Goal: Task Accomplishment & Management: Use online tool/utility

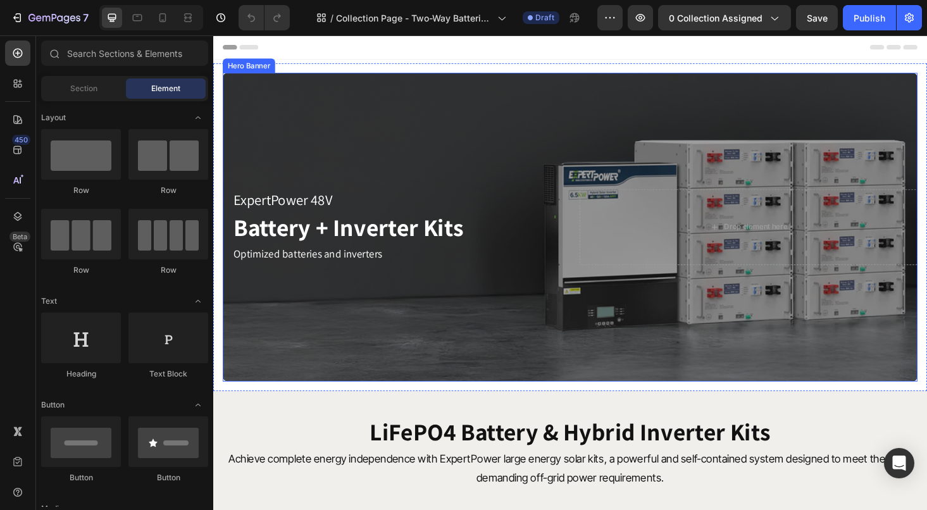
click at [425, 141] on div "Overlay" at bounding box center [592, 239] width 739 height 328
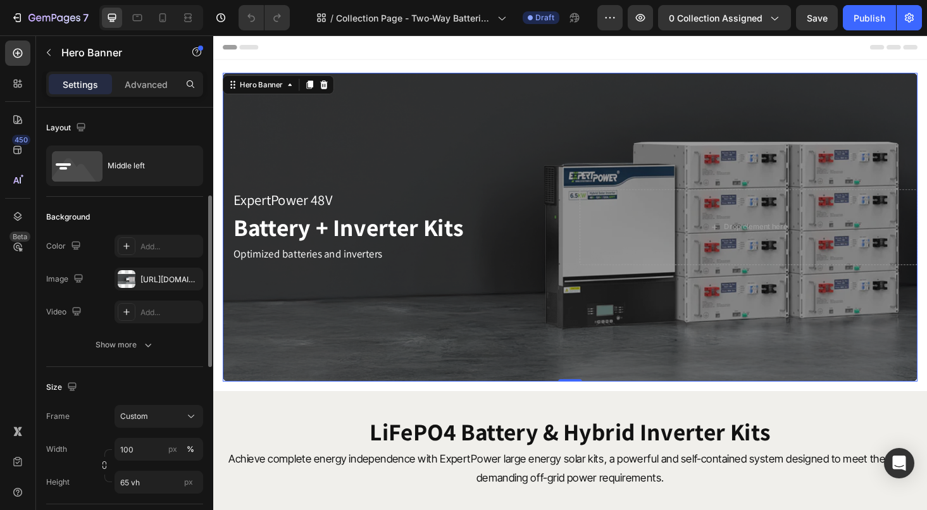
scroll to position [63, 0]
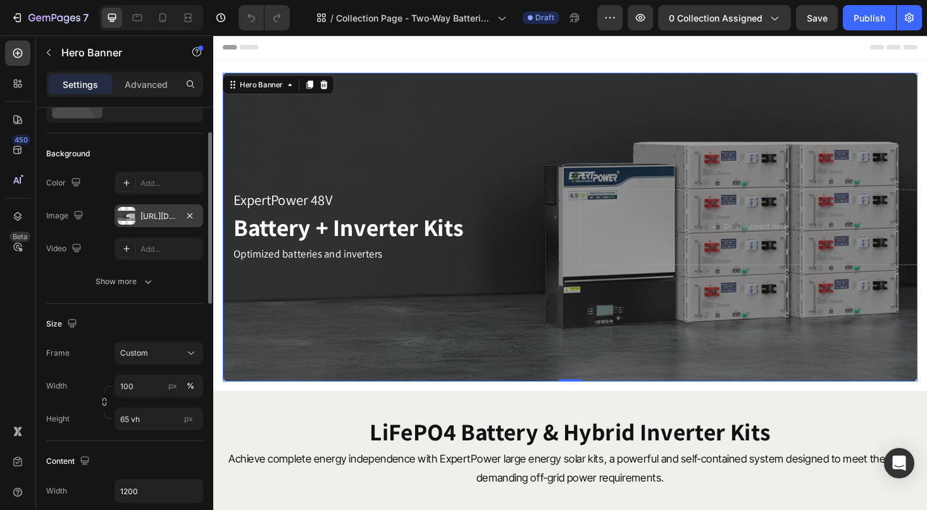
click at [137, 221] on div "https://cdn.shopify.com/s/files/1/2364/9089/files/gempages_488470498024358924-f…" at bounding box center [158, 215] width 89 height 23
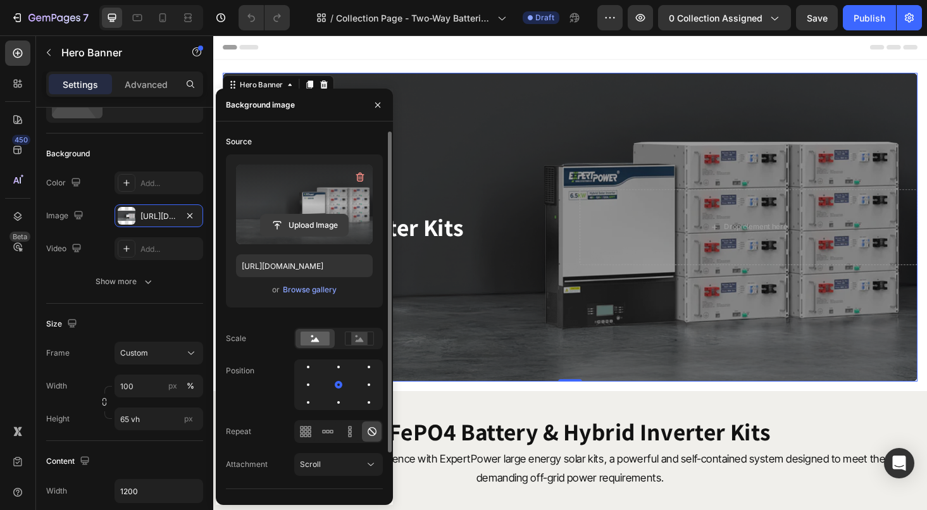
click at [307, 229] on input "file" at bounding box center [304, 225] width 87 height 22
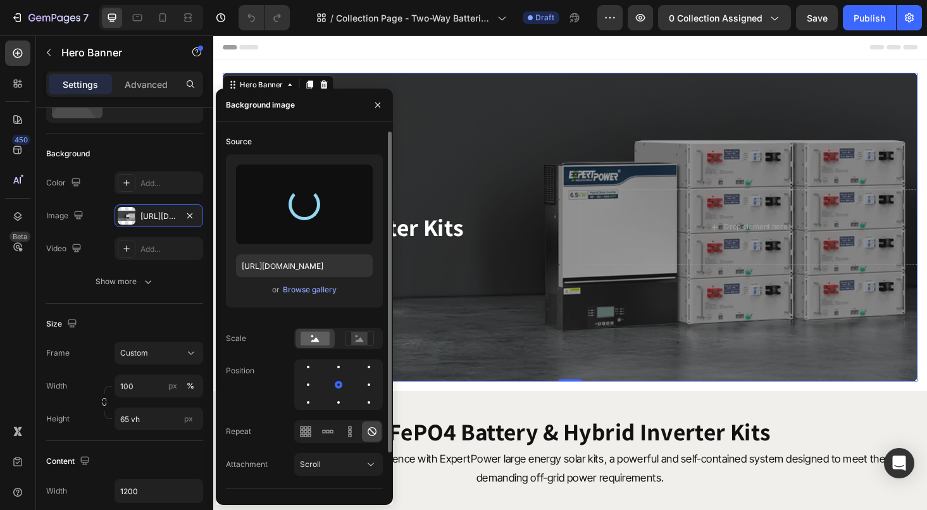
type input "https://cdn.shopify.com/s/files/1/2364/9089/files/gempages_488470498024358924-b…"
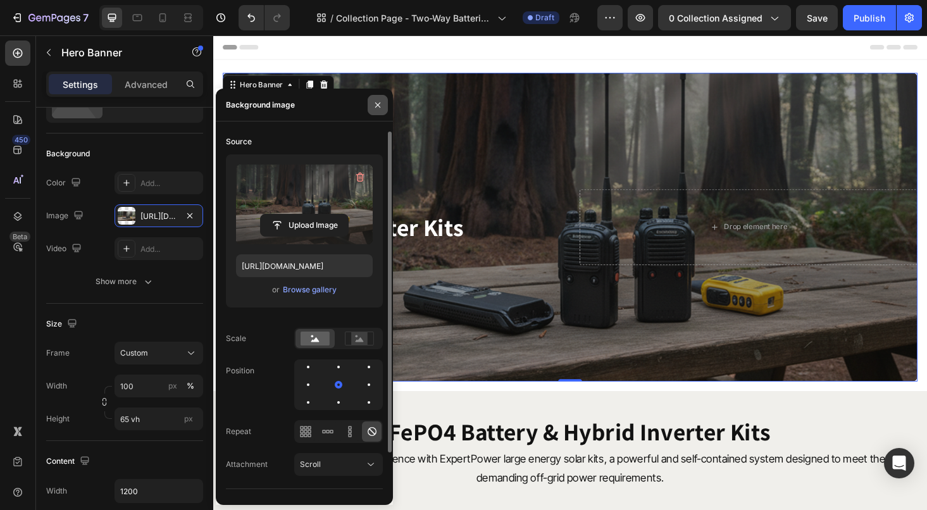
click at [383, 110] on button "button" at bounding box center [377, 105] width 20 height 20
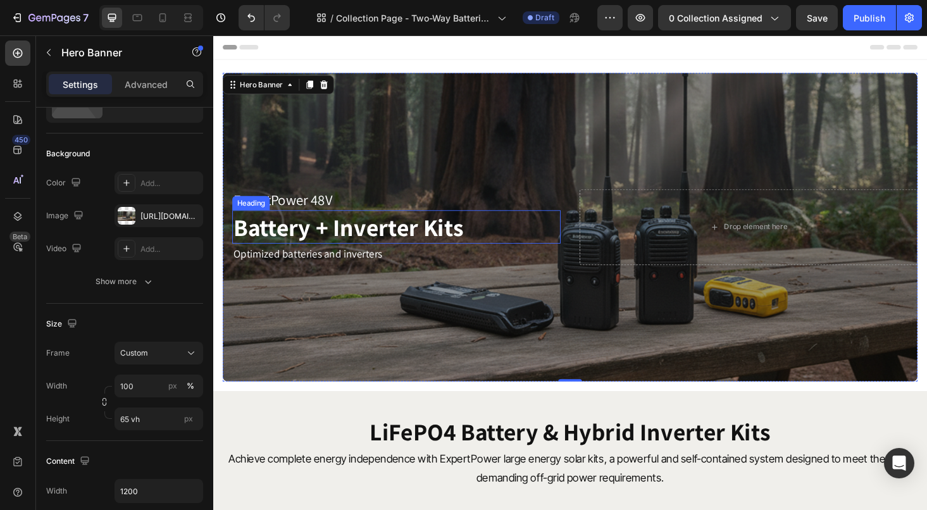
click at [334, 238] on h2 "Battery + Inverter Kits" at bounding box center [407, 238] width 349 height 35
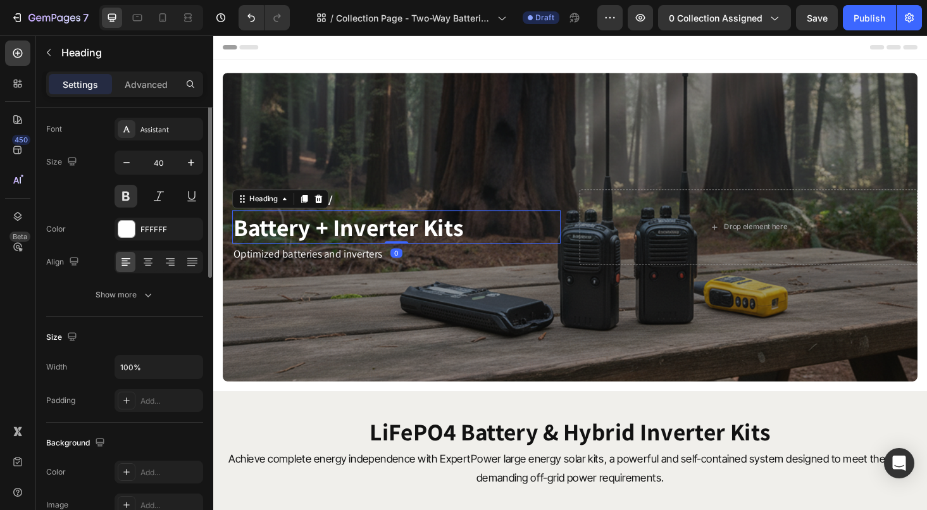
scroll to position [0, 0]
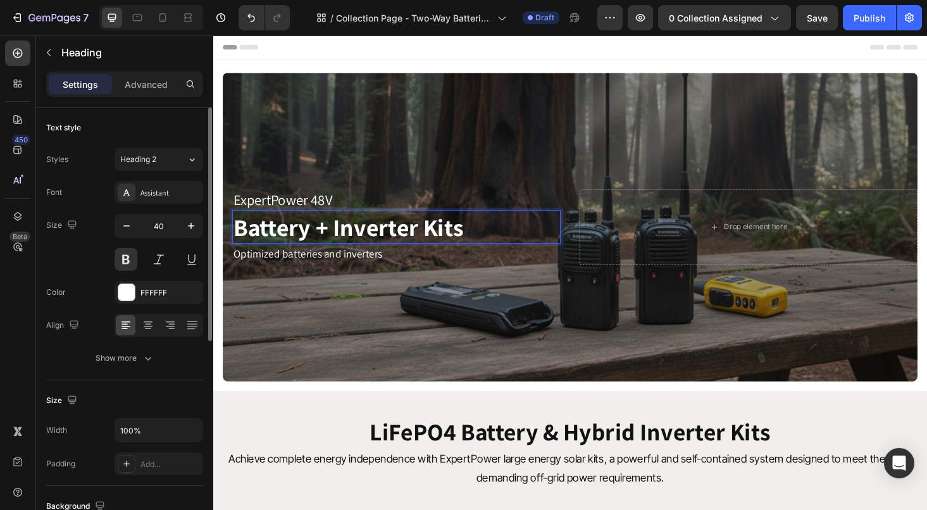
click at [295, 249] on h2 "Battery + Inverter Kits" at bounding box center [407, 238] width 349 height 35
click at [305, 242] on p "Battery + Inverter Kits" at bounding box center [408, 239] width 347 height 33
click at [314, 239] on p "Battery + Inverter Kits" at bounding box center [408, 239] width 347 height 33
click at [333, 237] on p "Battery + Inverter Kits" at bounding box center [408, 239] width 347 height 33
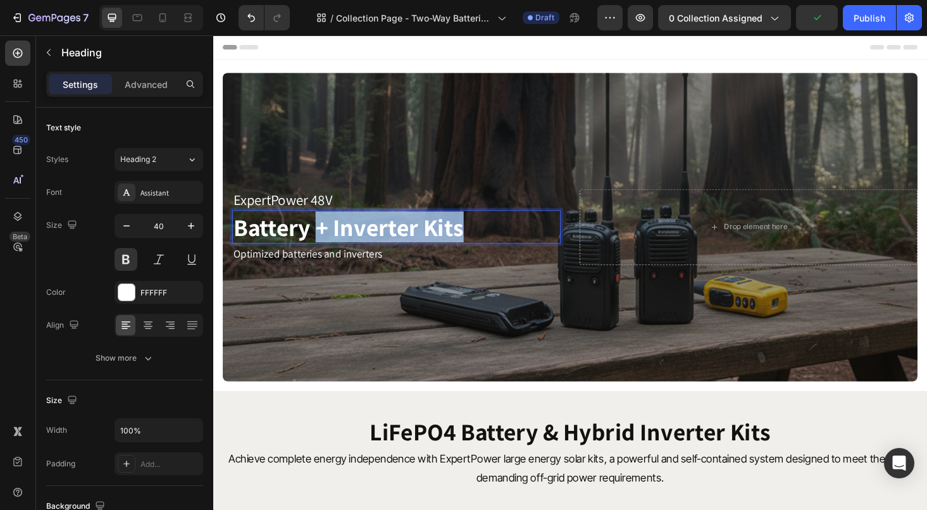
drag, startPoint x: 324, startPoint y: 240, endPoint x: 486, endPoint y: 245, distance: 162.0
click at [486, 245] on p "Battery + Inverter Kits" at bounding box center [408, 239] width 347 height 33
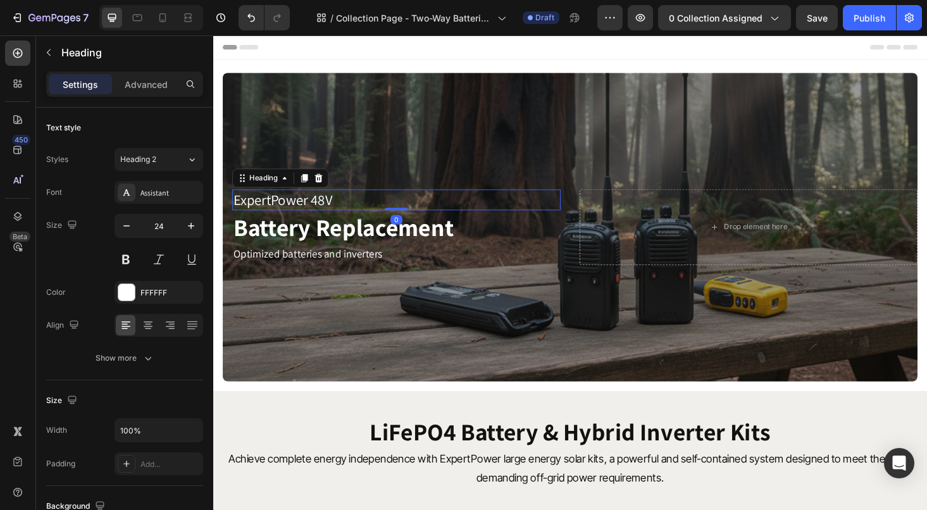
click at [336, 204] on h2 "ExpertPower 48V" at bounding box center [407, 210] width 349 height 22
click at [342, 206] on h2 "ExpertPower 48V" at bounding box center [407, 210] width 349 height 22
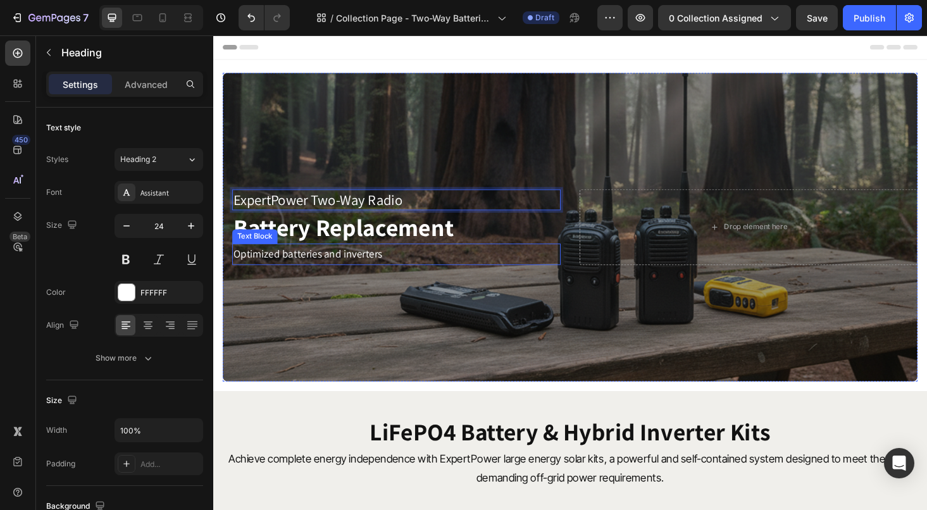
click at [280, 272] on p "Optimized batteries and inverters" at bounding box center [391, 268] width 312 height 20
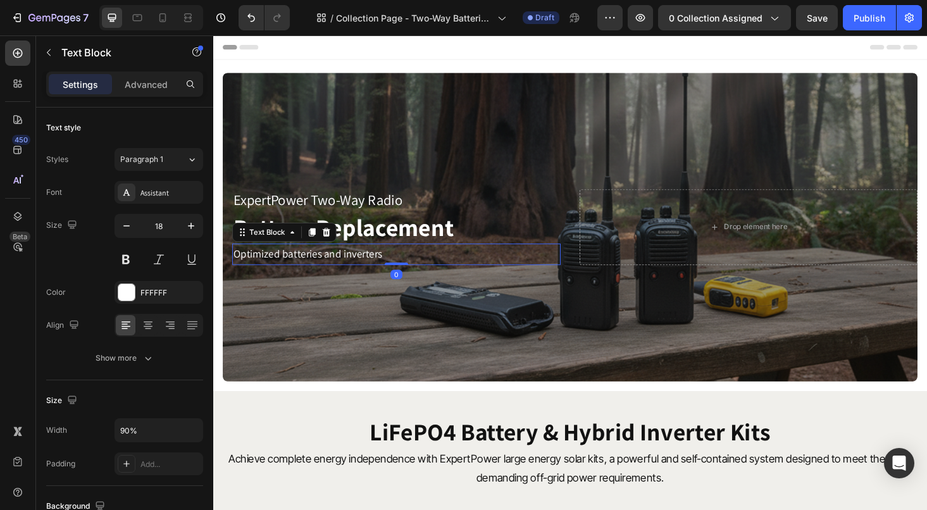
click at [336, 269] on p "Optimized batteries and inverters" at bounding box center [391, 268] width 312 height 20
click at [331, 268] on p "Optimized batteries and inverters" at bounding box center [391, 268] width 312 height 20
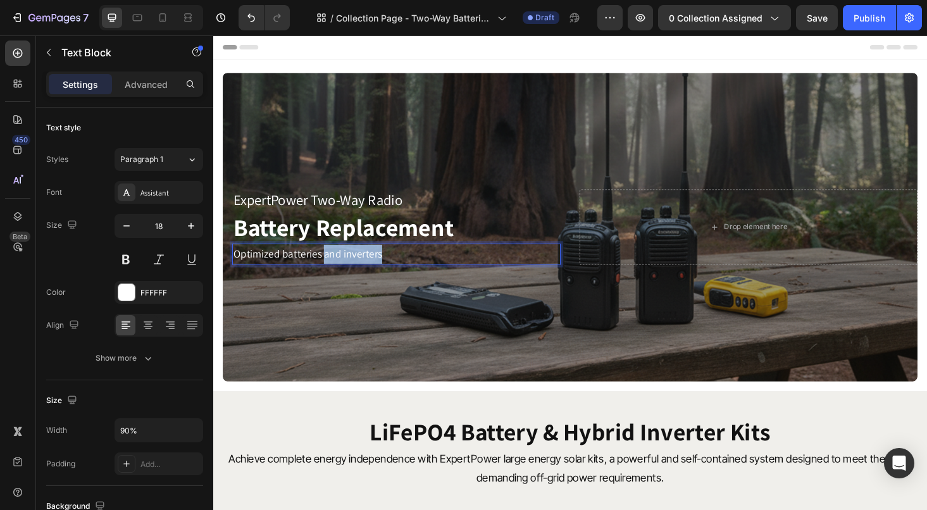
drag, startPoint x: 331, startPoint y: 268, endPoint x: 416, endPoint y: 279, distance: 84.8
click at [416, 279] on div "Optimized batteries and inverters" at bounding box center [390, 268] width 314 height 23
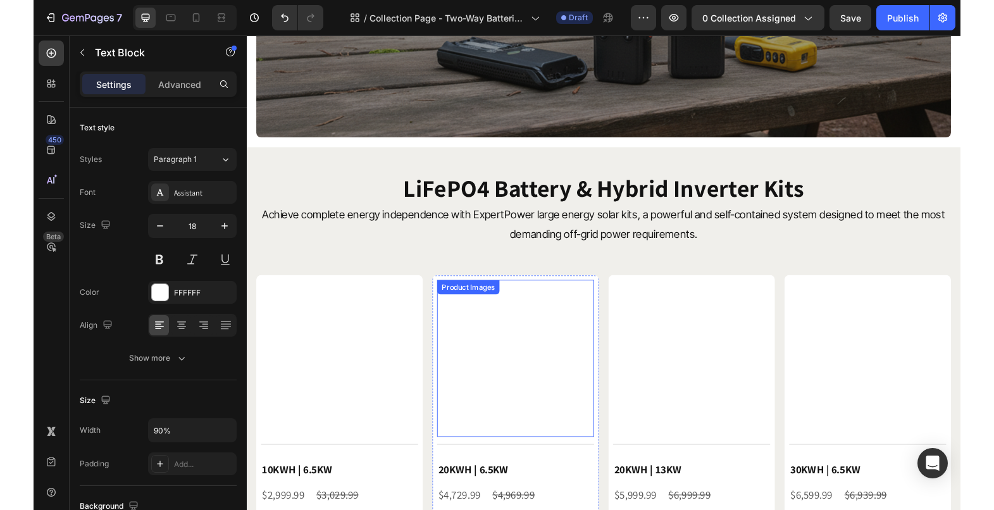
scroll to position [316, 0]
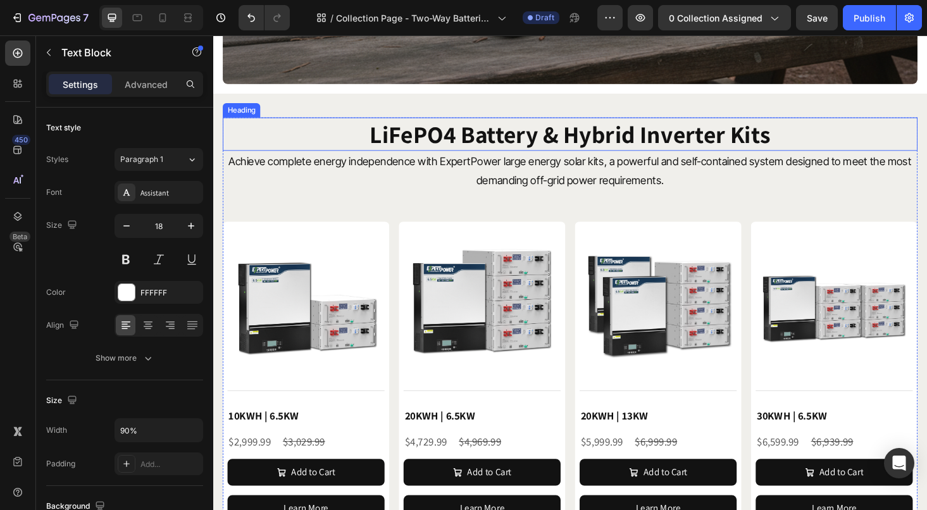
click at [436, 135] on h2 "LiFePO4 Battery & Hybrid Inverter Kits" at bounding box center [592, 140] width 739 height 35
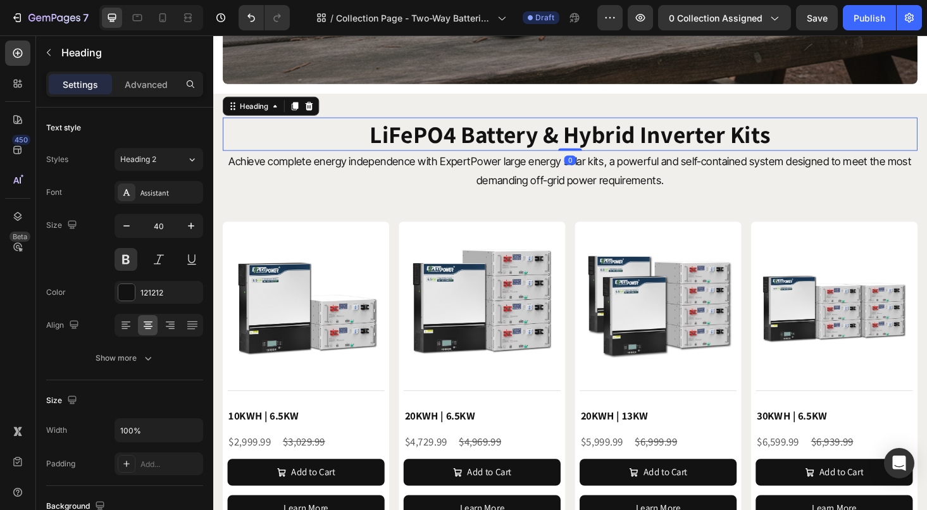
click at [667, 124] on h2 "LiFePO4 Battery & Hybrid Inverter Kits" at bounding box center [592, 140] width 739 height 35
click at [767, 132] on p "LiFePO4 Battery & Hybrid Inverter Kits" at bounding box center [593, 140] width 736 height 33
click at [818, 139] on p "LiFePO4 Battery & Hybrid Inverter Kits" at bounding box center [593, 140] width 736 height 33
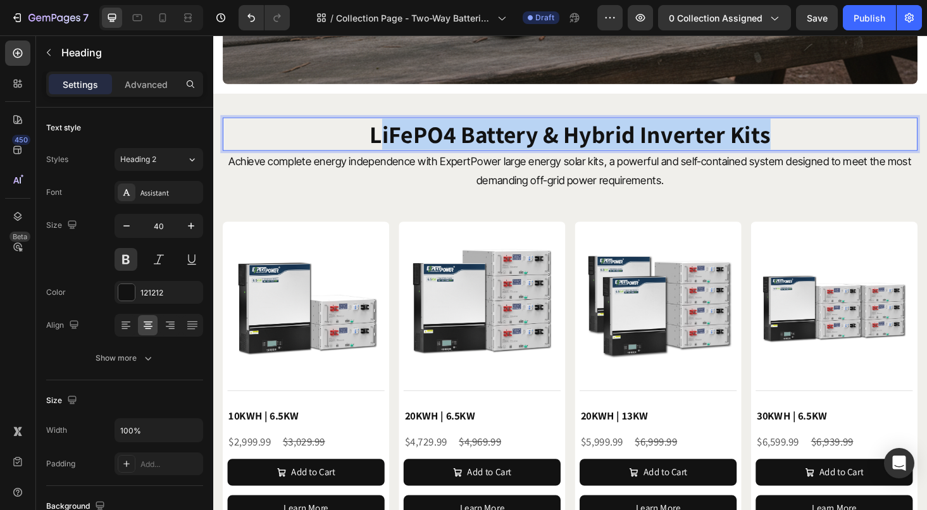
drag, startPoint x: 812, startPoint y: 139, endPoint x: 386, endPoint y: 149, distance: 425.8
click at [386, 149] on p "LiFePO4 Battery & Hybrid Inverter Kits" at bounding box center [593, 140] width 736 height 33
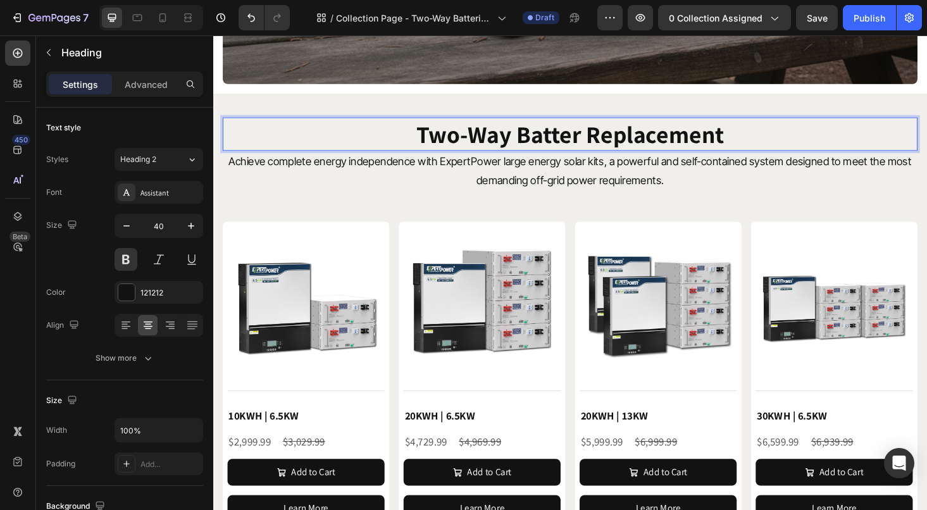
click at [520, 137] on p "Two-Way Batter Replacement" at bounding box center [593, 140] width 736 height 33
click at [609, 145] on p "Two-Way Batter Replacement" at bounding box center [593, 140] width 736 height 33
click at [602, 142] on p "Two-Way Batter Replacement" at bounding box center [593, 140] width 736 height 33
click at [801, 147] on p "Two-Way Battery Replacement" at bounding box center [593, 140] width 736 height 33
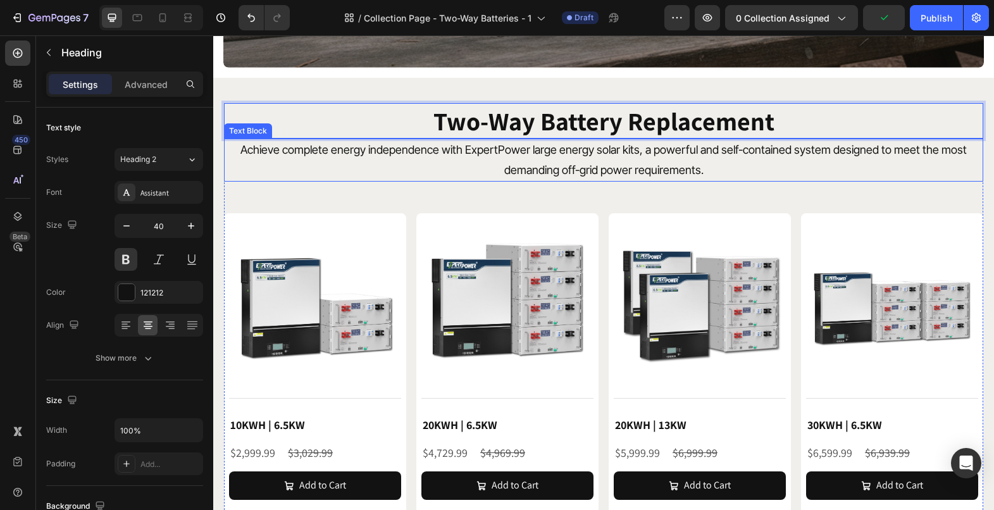
click at [564, 151] on p "Achieve complete energy independence with ExpertPower large energy solar kits, …" at bounding box center [603, 160] width 756 height 41
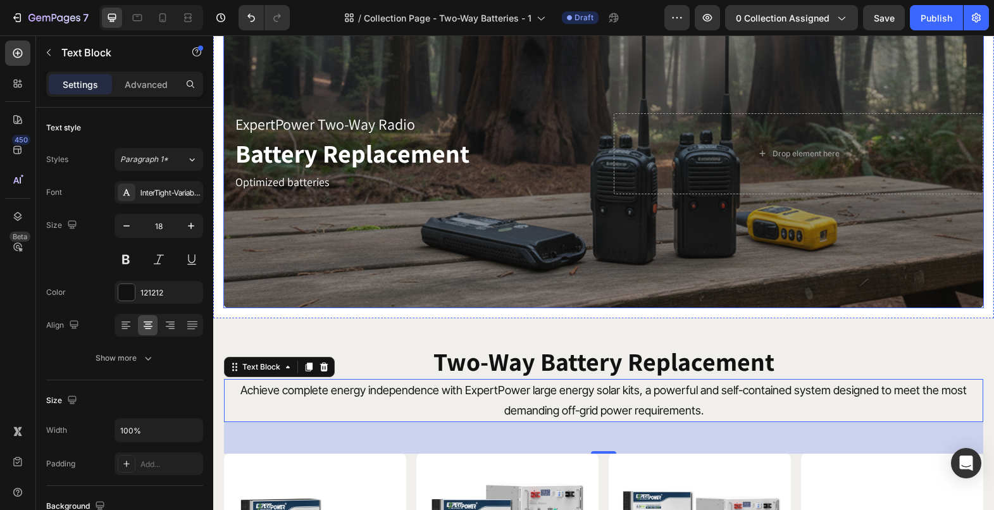
scroll to position [0, 0]
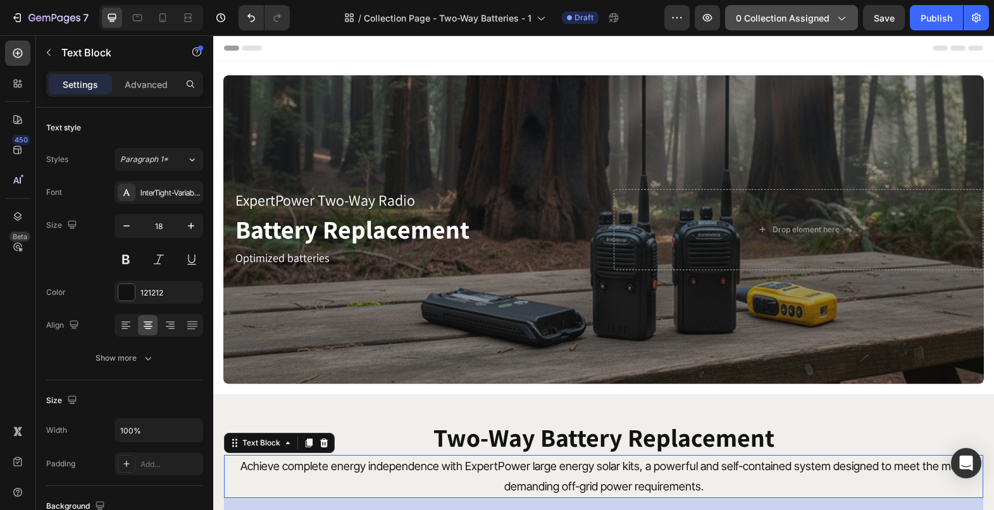
click at [849, 10] on button "0 collection assigned" at bounding box center [791, 17] width 133 height 25
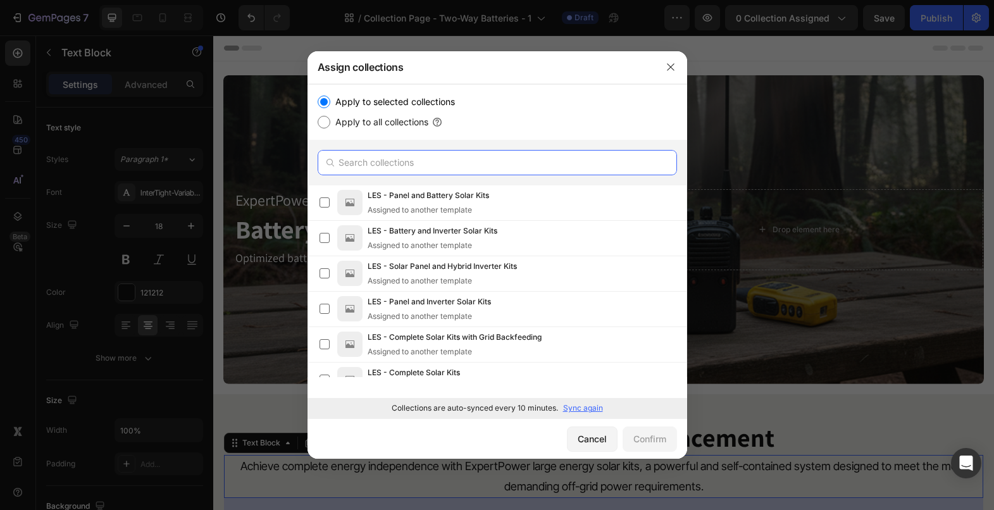
click at [410, 173] on input "text" at bounding box center [497, 162] width 359 height 25
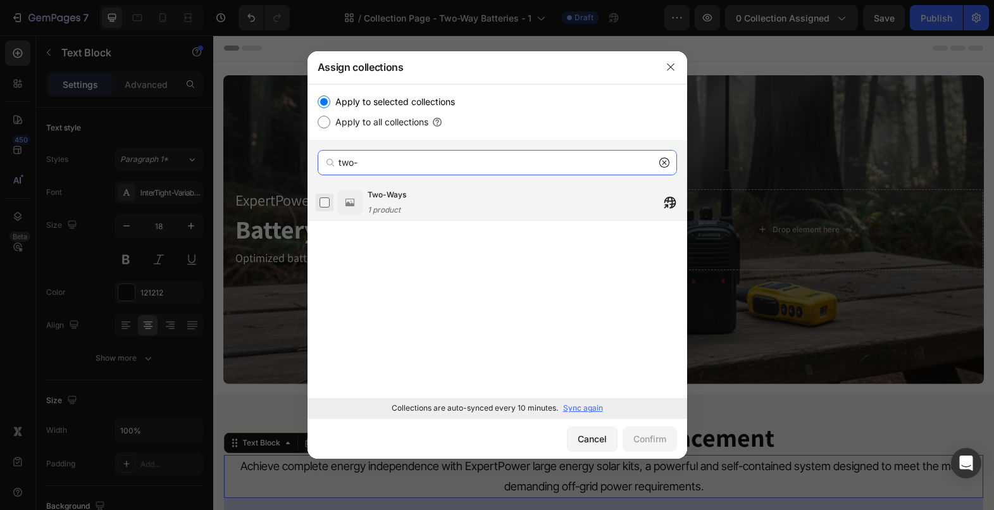
type input "two-"
click at [321, 207] on label at bounding box center [324, 202] width 10 height 10
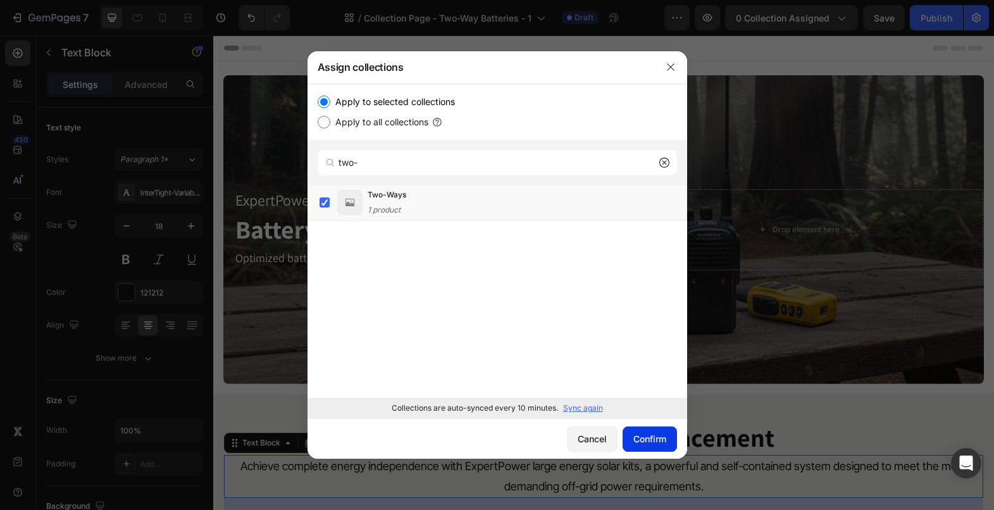
click at [665, 427] on button "Confirm" at bounding box center [649, 438] width 54 height 25
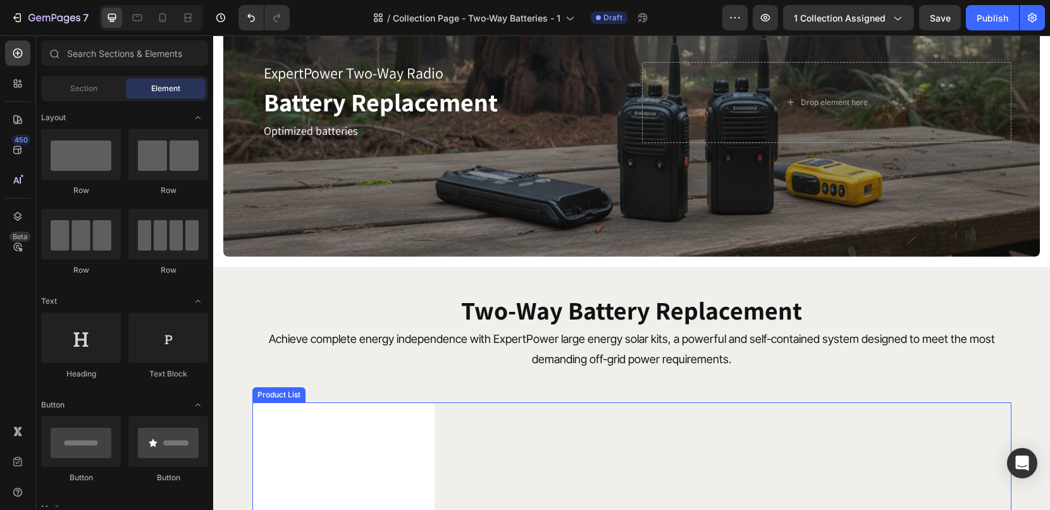
scroll to position [190, 0]
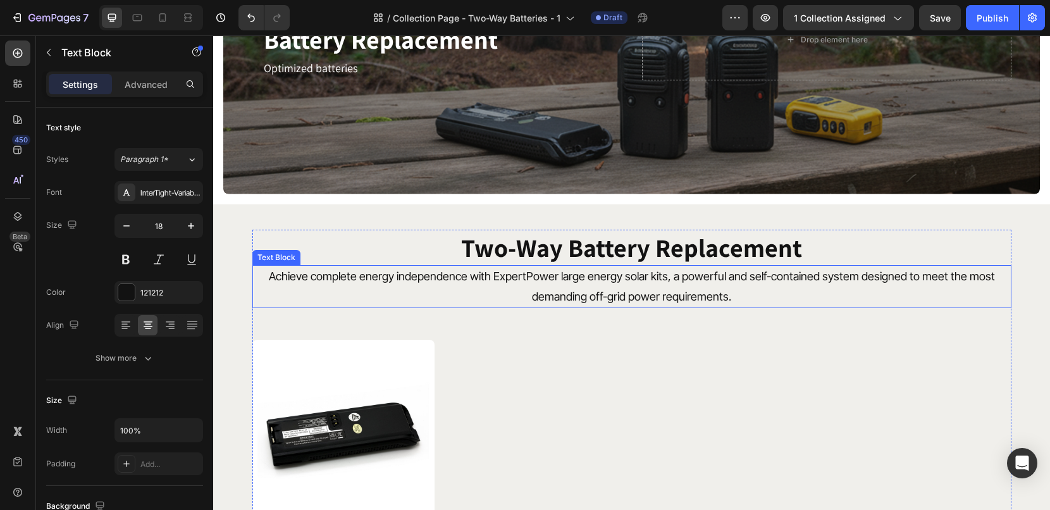
click at [652, 287] on p "Achieve complete energy independence with ExpertPower large energy solar kits, …" at bounding box center [632, 286] width 756 height 41
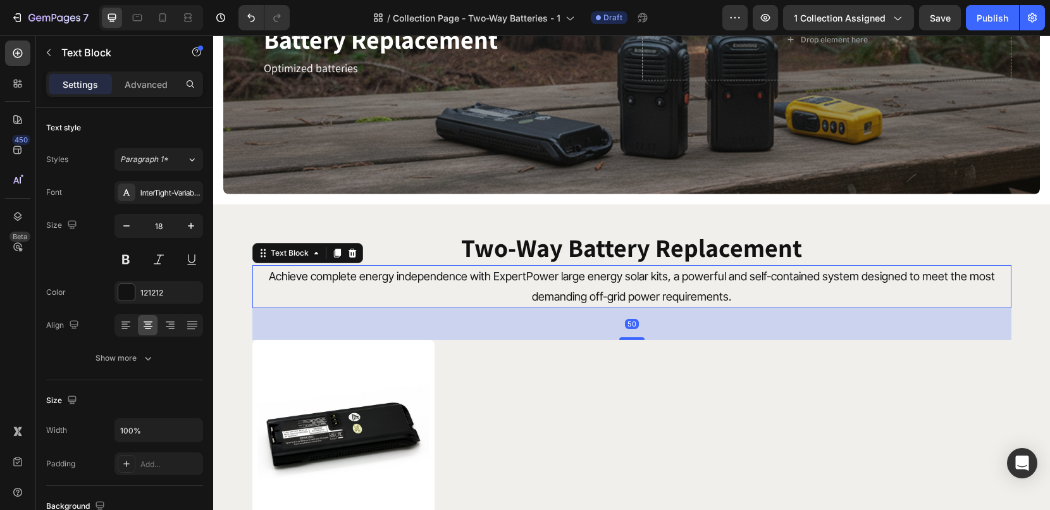
click at [665, 296] on p "Achieve complete energy independence with ExpertPower large energy solar kits, …" at bounding box center [632, 286] width 756 height 41
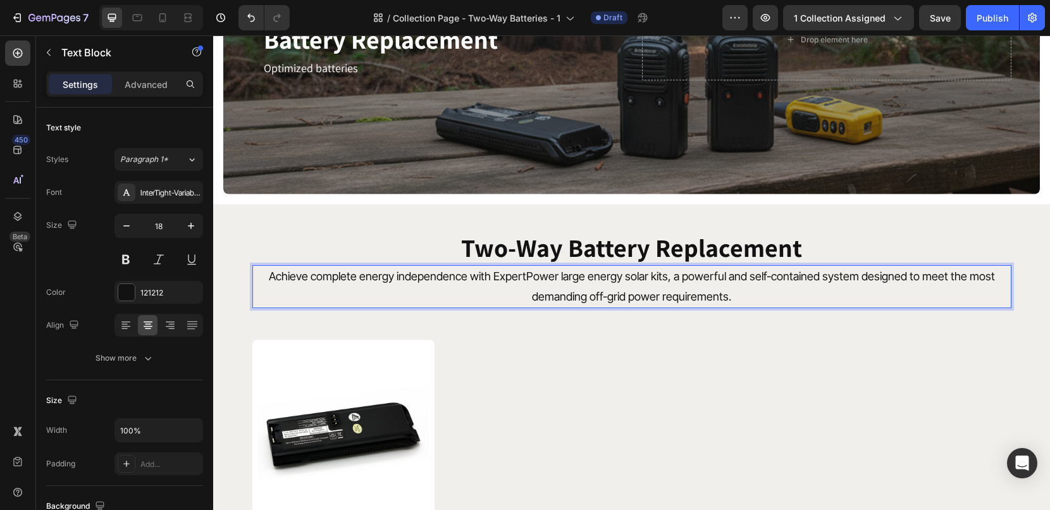
click at [732, 292] on p "Achieve complete energy independence with ExpertPower large energy solar kits, …" at bounding box center [632, 286] width 756 height 41
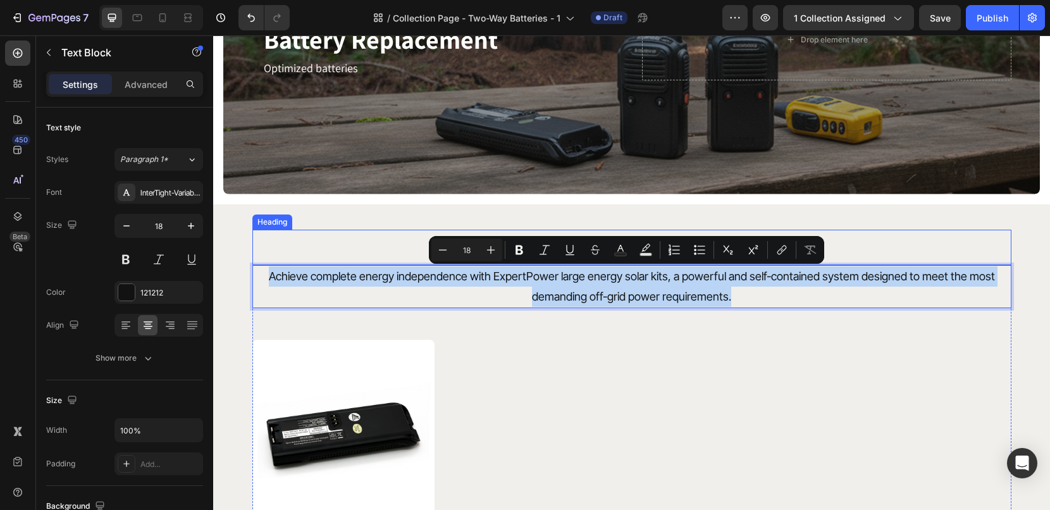
drag, startPoint x: 748, startPoint y: 298, endPoint x: 268, endPoint y: 264, distance: 481.3
click at [268, 264] on div "Two-Way Battery Replacement Heading Achieve complete energy independence with E…" at bounding box center [631, 450] width 759 height 441
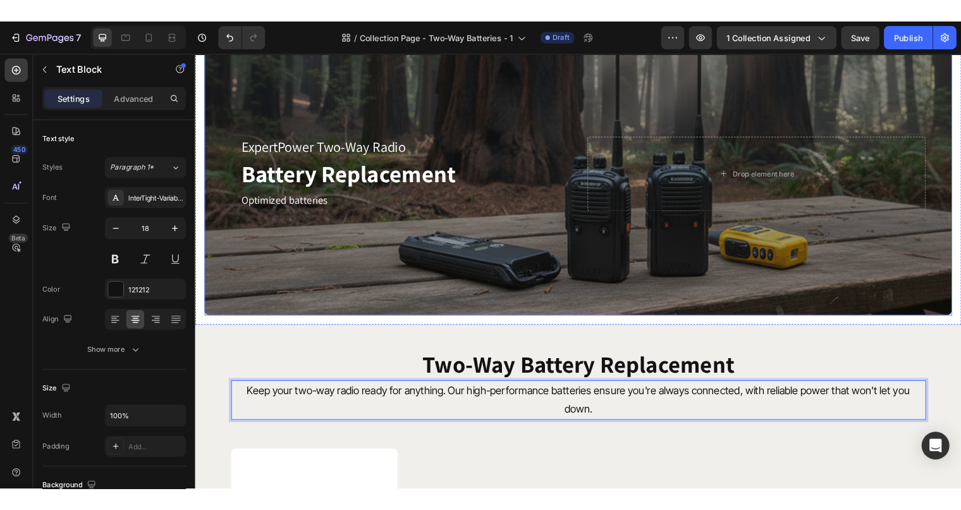
scroll to position [0, 0]
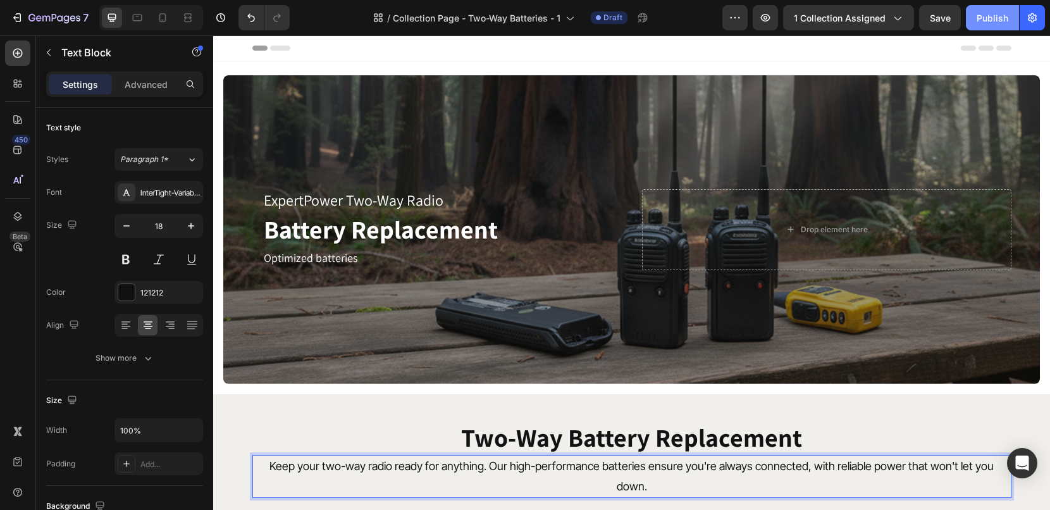
click at [926, 13] on div "Publish" at bounding box center [993, 17] width 32 height 13
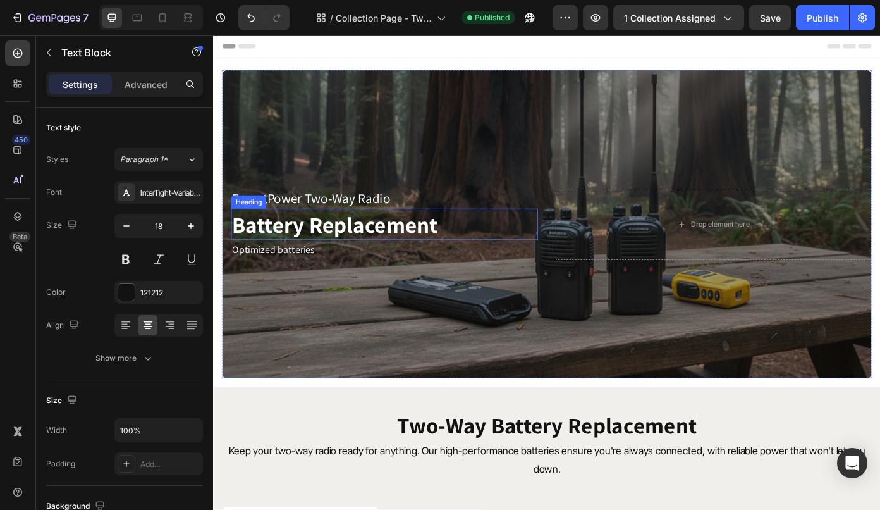
click at [455, 246] on h2 "Battery Replacement" at bounding box center [407, 250] width 349 height 35
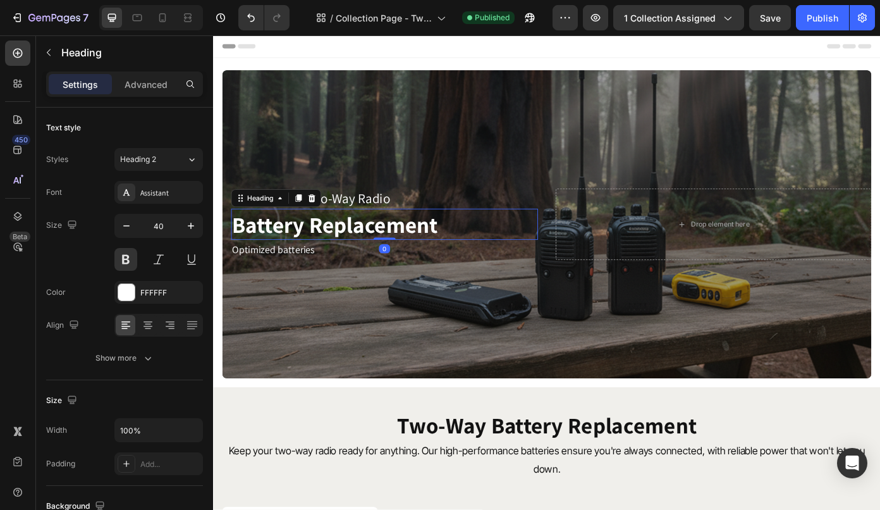
click at [467, 250] on h2 "Battery Replacement" at bounding box center [407, 250] width 349 height 35
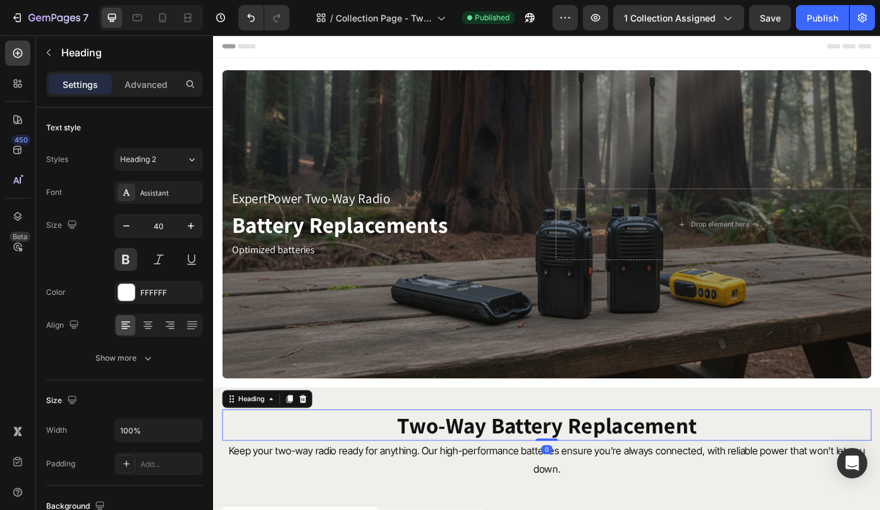
click at [751, 479] on h2 "Two-Way Battery Replacement" at bounding box center [592, 478] width 739 height 35
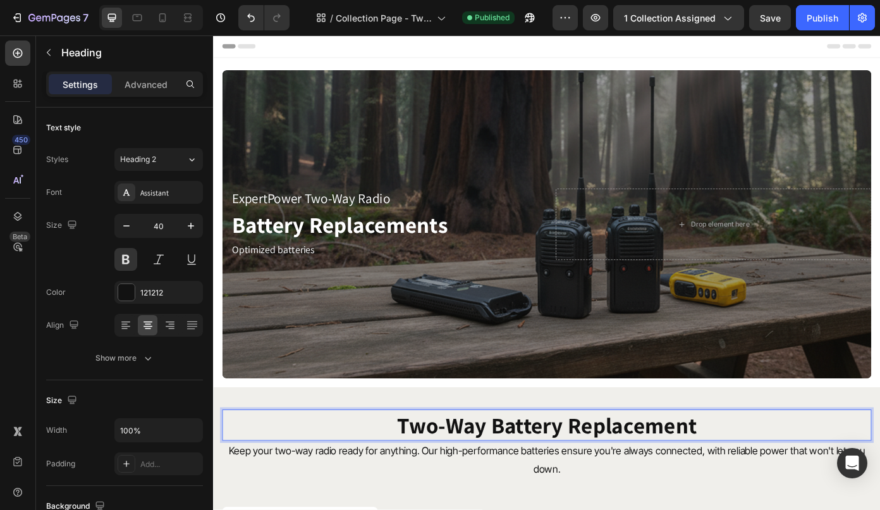
click at [759, 478] on h2 "Two-Way Battery Replacement" at bounding box center [592, 478] width 739 height 35
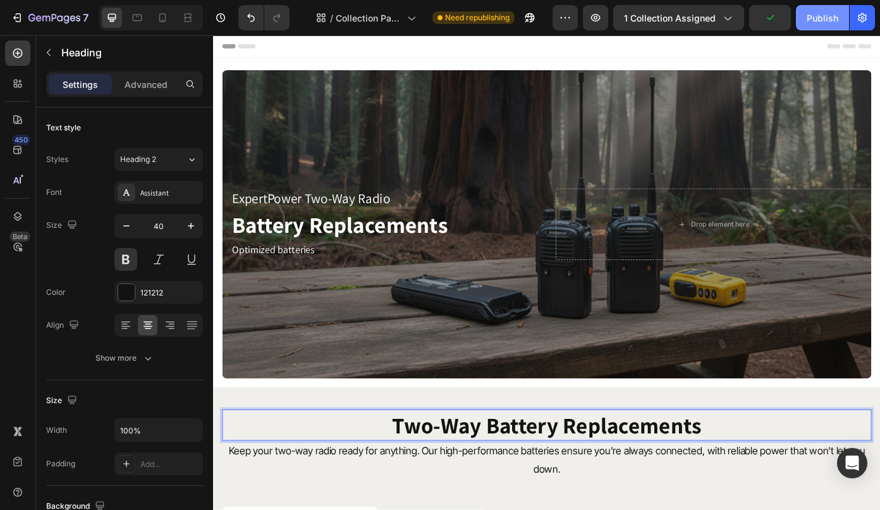
click at [836, 22] on div "Publish" at bounding box center [823, 17] width 32 height 13
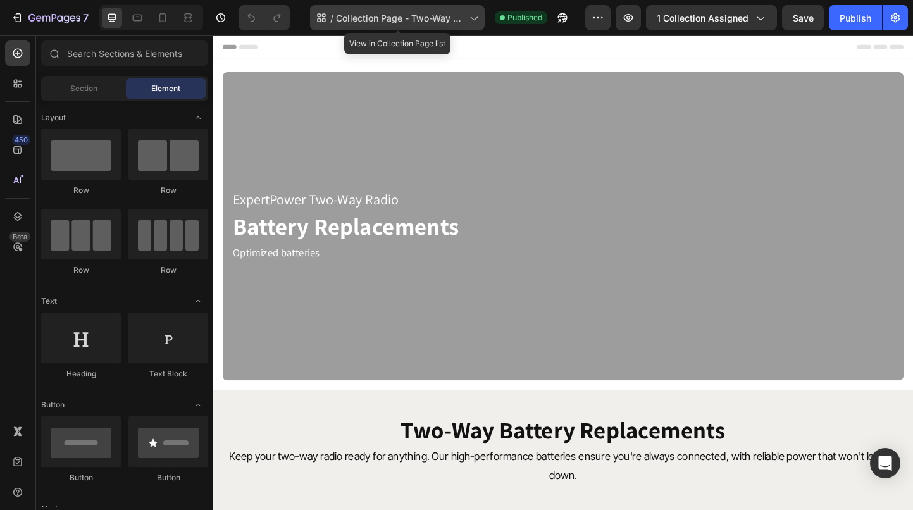
click at [476, 15] on icon at bounding box center [473, 17] width 13 height 13
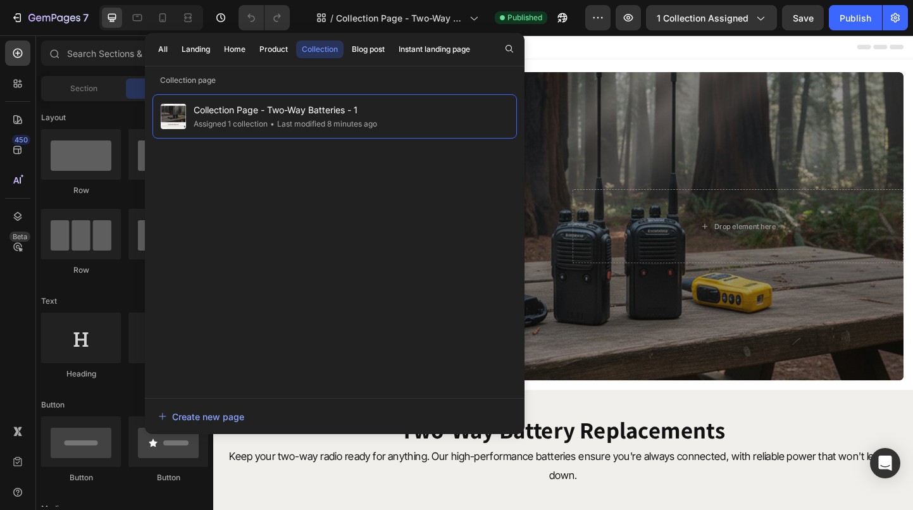
click at [325, 49] on div "Collection" at bounding box center [320, 49] width 36 height 11
click at [43, 18] on icon "button" at bounding box center [46, 19] width 8 height 6
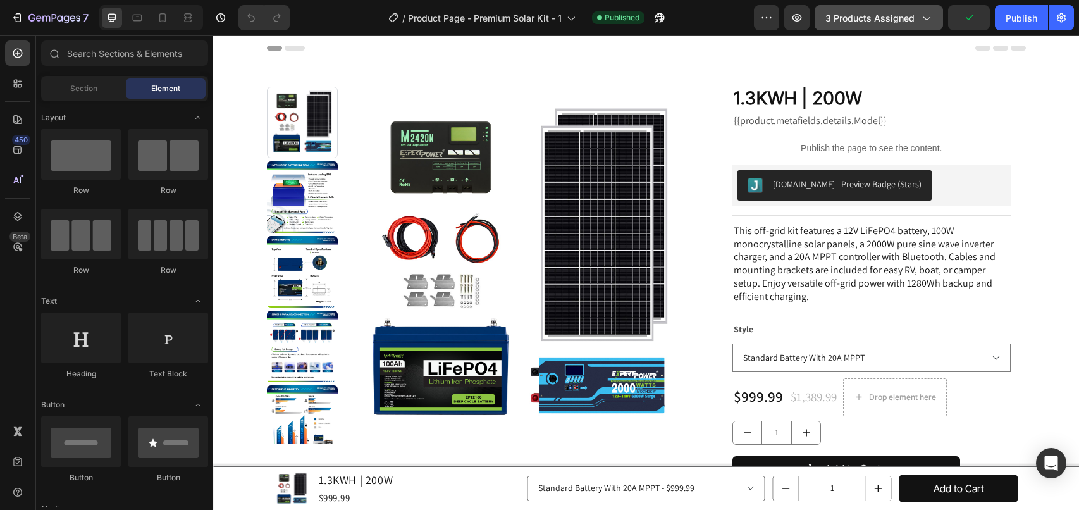
click at [906, 25] on button "3 products assigned" at bounding box center [879, 17] width 128 height 25
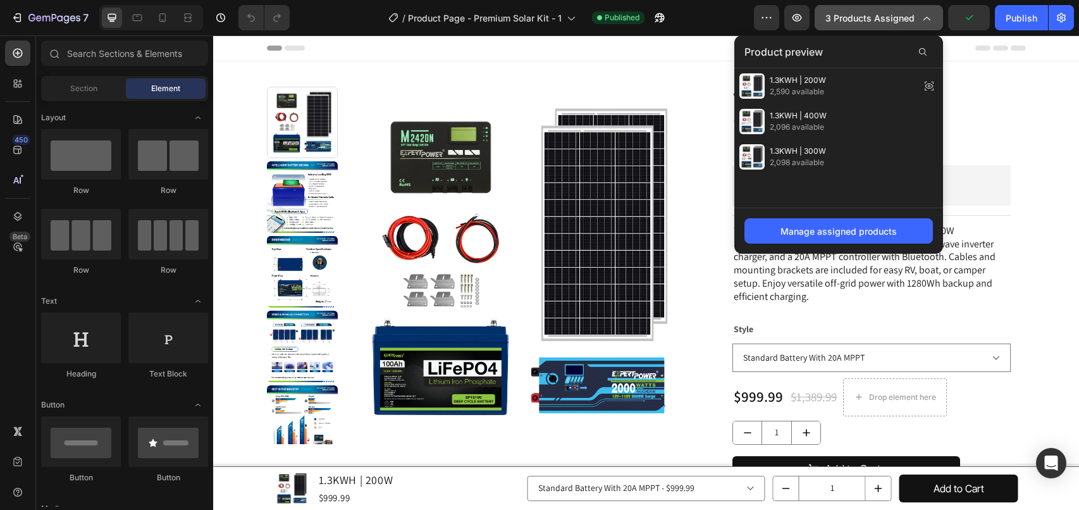
click at [906, 25] on button "3 products assigned" at bounding box center [879, 17] width 128 height 25
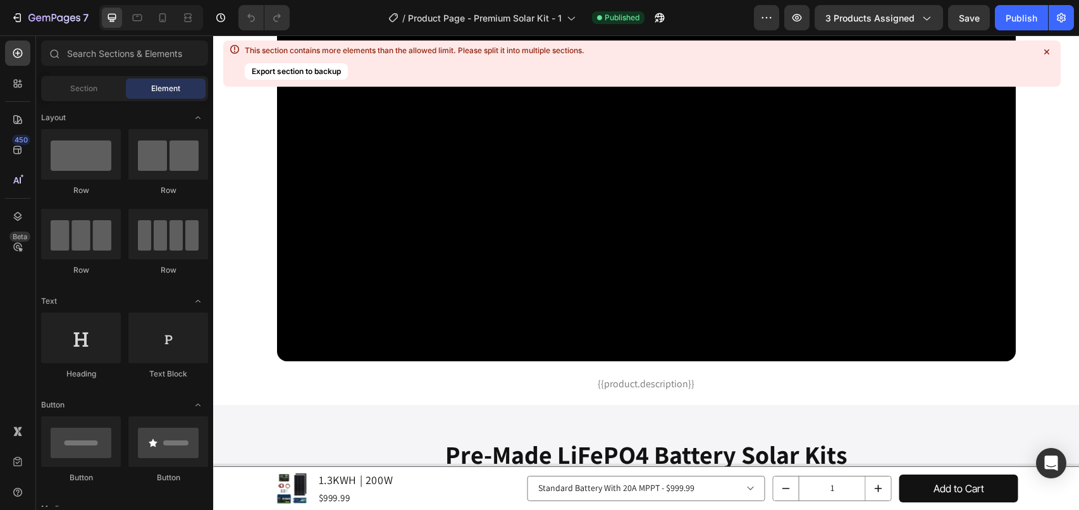
scroll to position [949, 0]
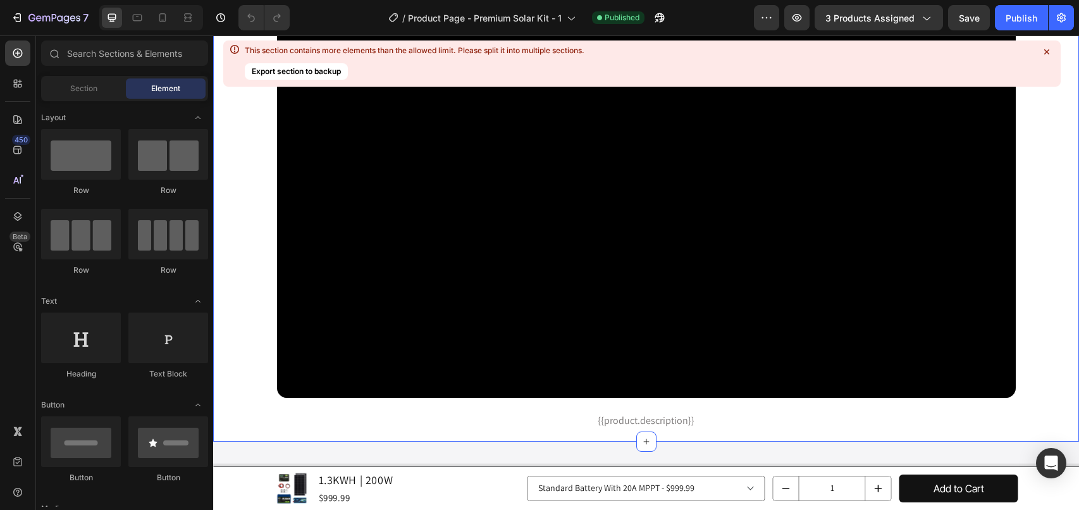
click at [912, 46] on icon at bounding box center [1046, 52] width 13 height 13
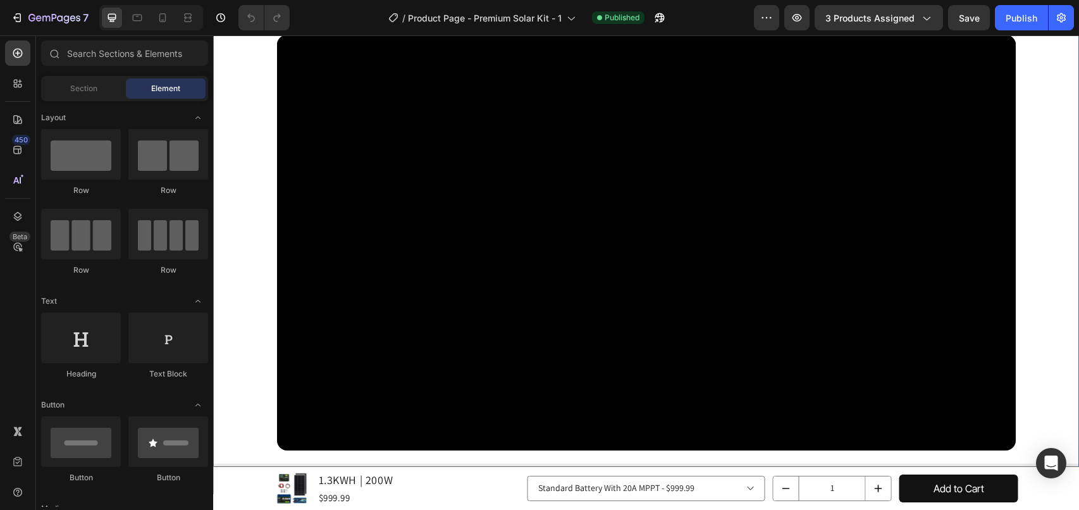
scroll to position [759, 0]
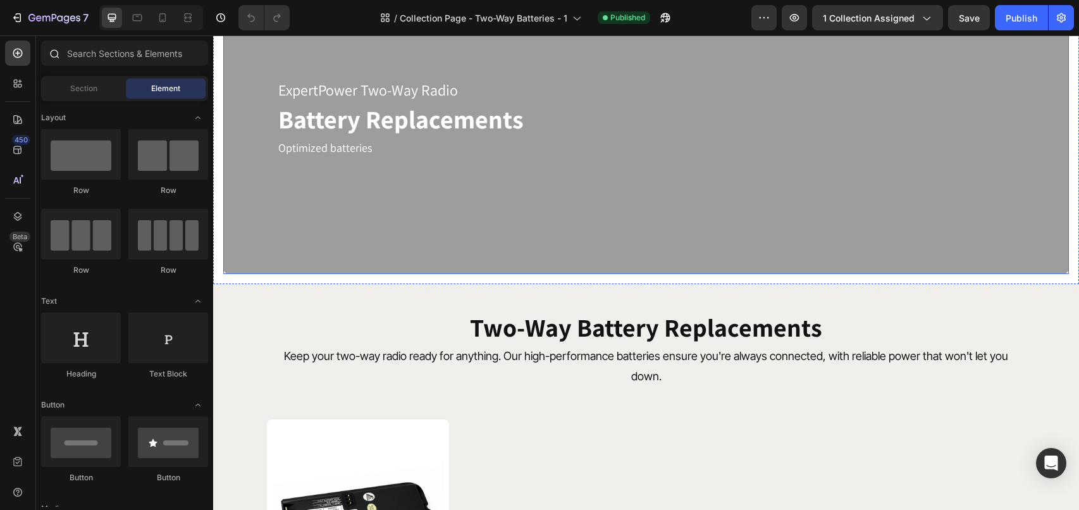
scroll to position [63, 0]
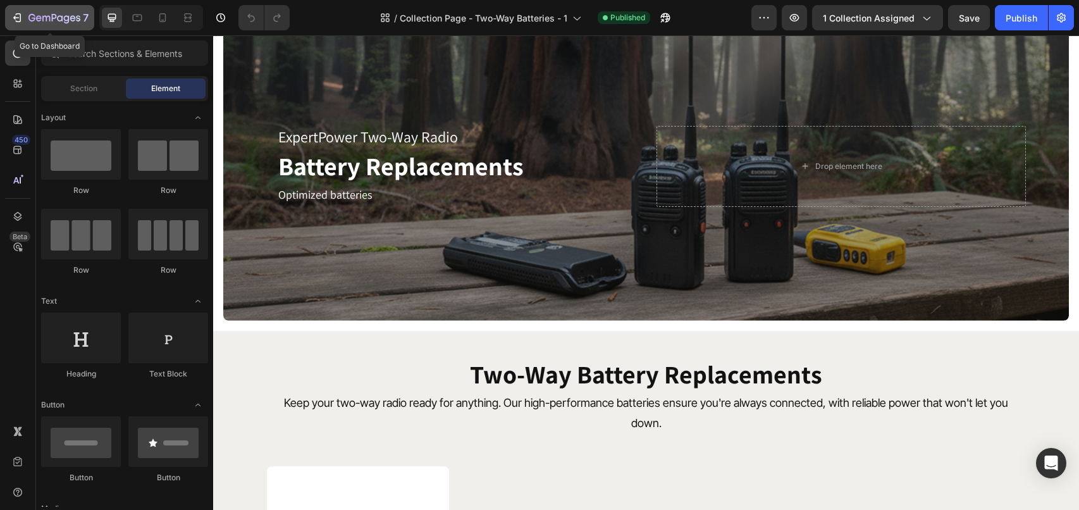
click at [27, 16] on div "7" at bounding box center [50, 17] width 78 height 15
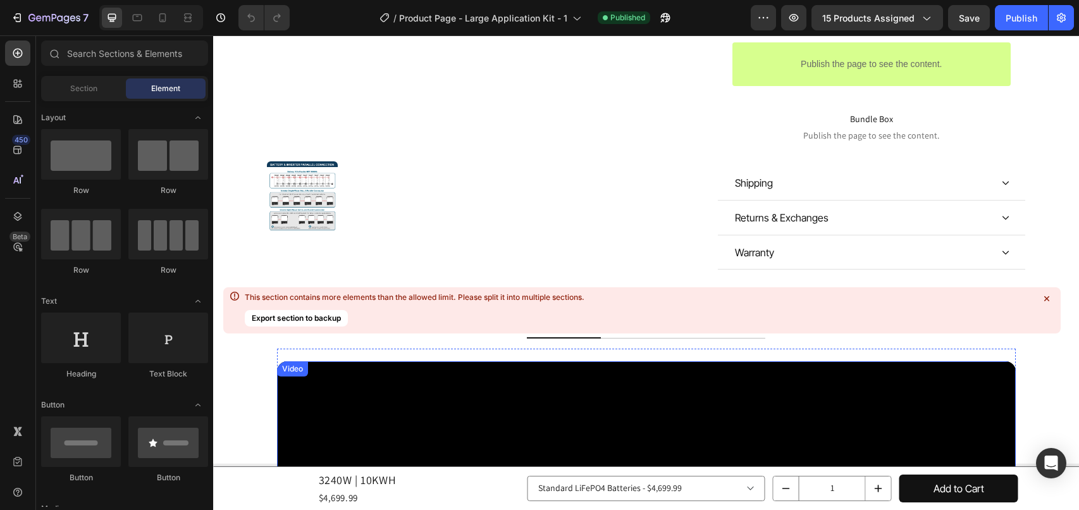
scroll to position [696, 0]
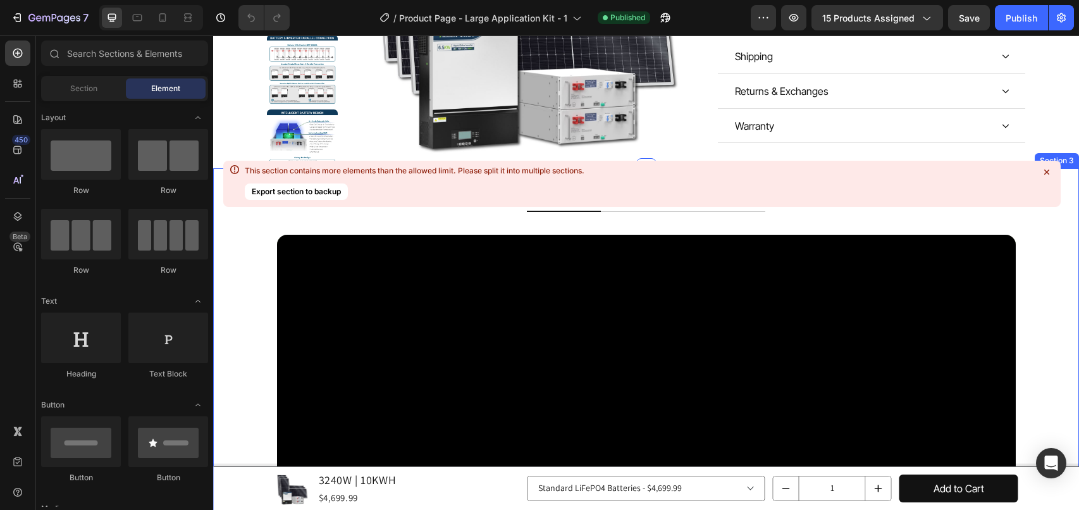
click at [1047, 173] on icon at bounding box center [1046, 172] width 5 height 5
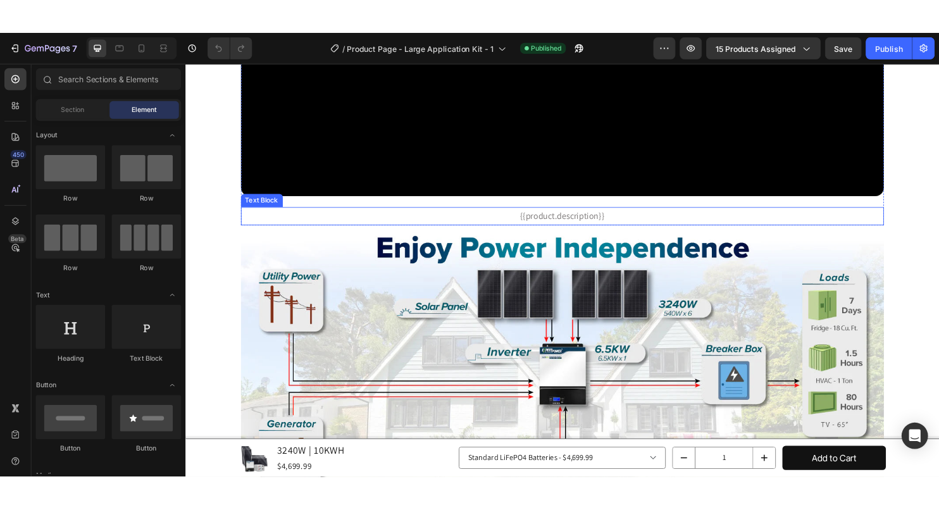
scroll to position [1148, 0]
